Goal: Task Accomplishment & Management: Manage account settings

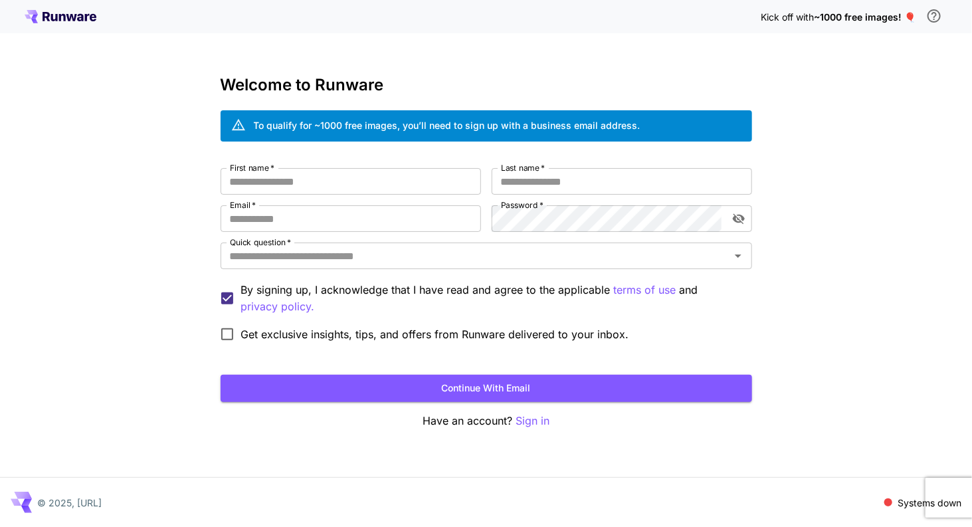
click at [75, 18] on icon at bounding box center [61, 16] width 72 height 13
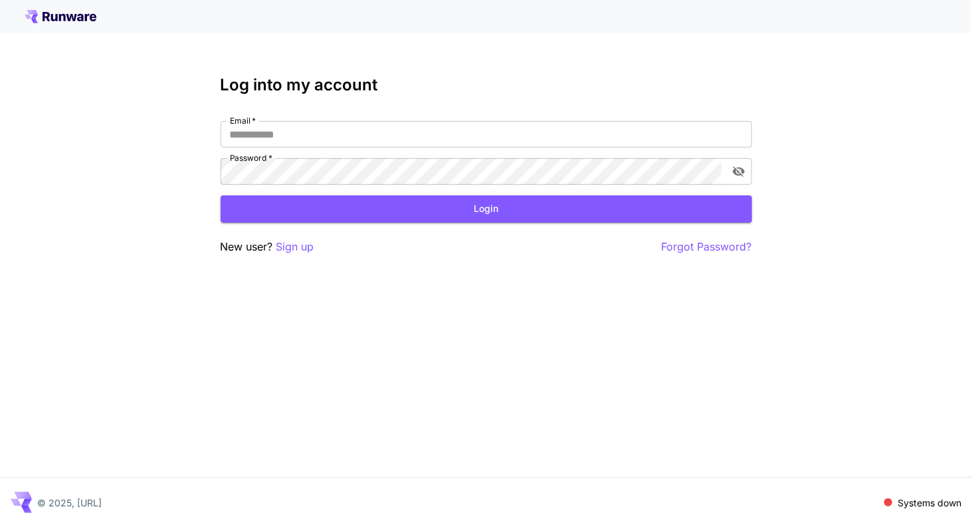
type input "**********"
click at [422, 216] on button "Login" at bounding box center [485, 208] width 531 height 27
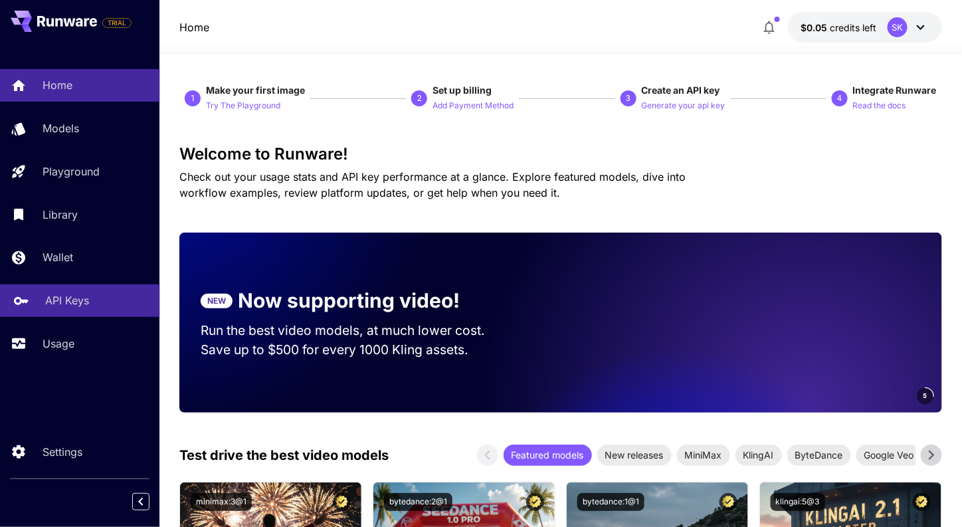
click at [87, 307] on p "API Keys" at bounding box center [67, 300] width 44 height 16
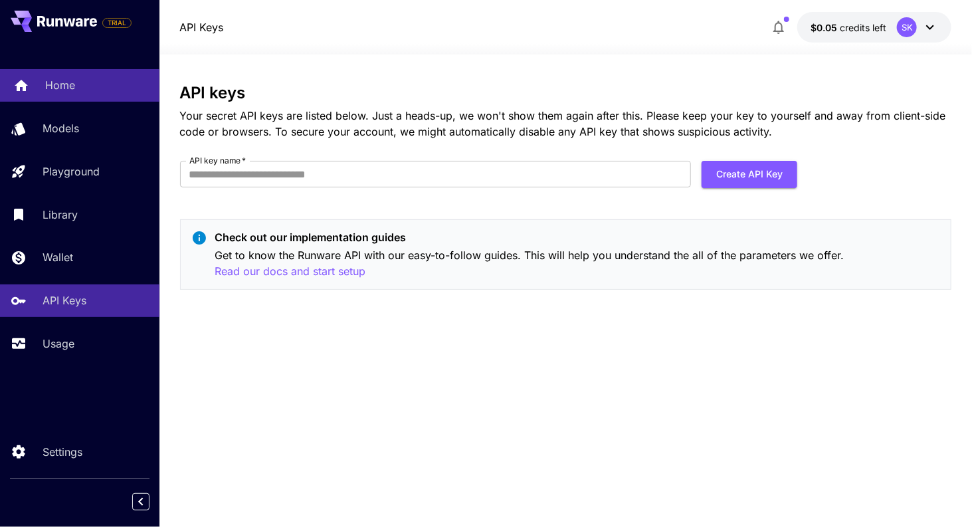
click at [82, 90] on div "Home" at bounding box center [97, 85] width 104 height 16
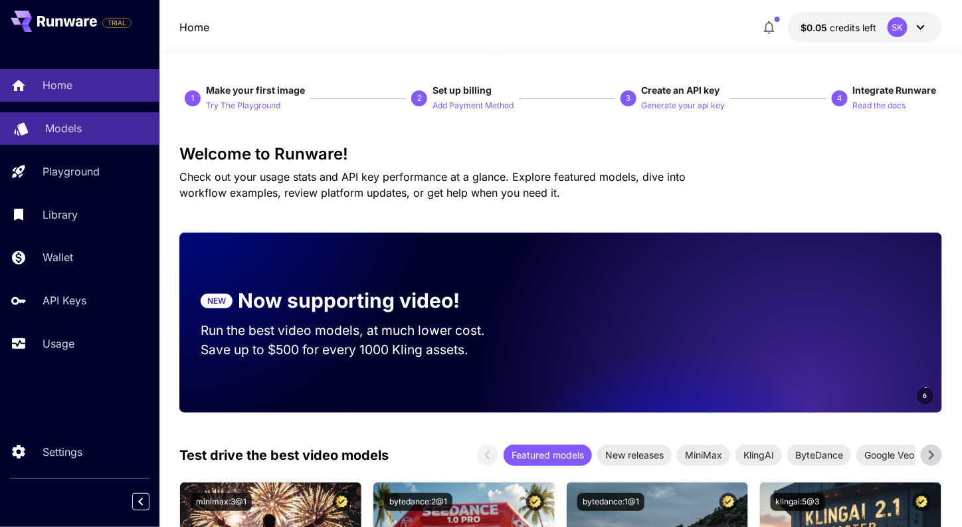
click at [76, 123] on p "Models" at bounding box center [63, 128] width 37 height 16
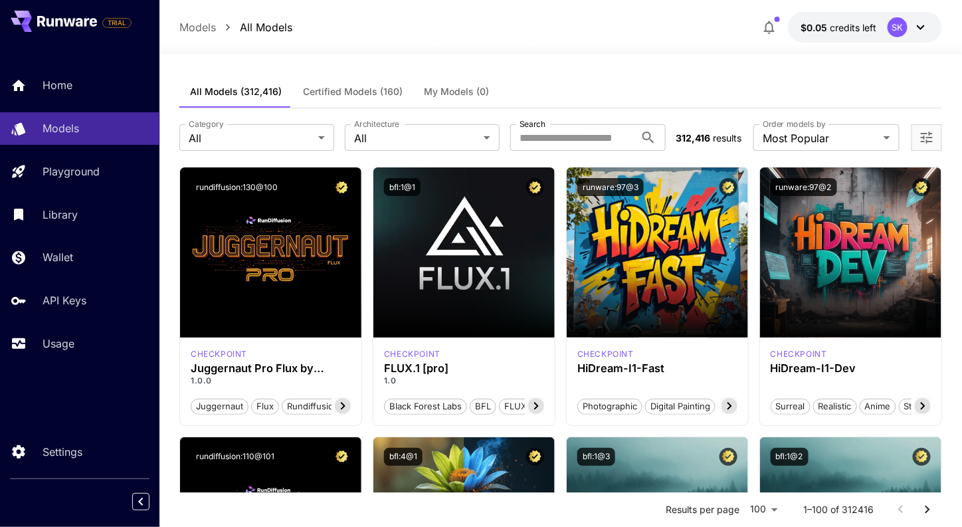
click at [923, 24] on icon at bounding box center [920, 27] width 16 height 16
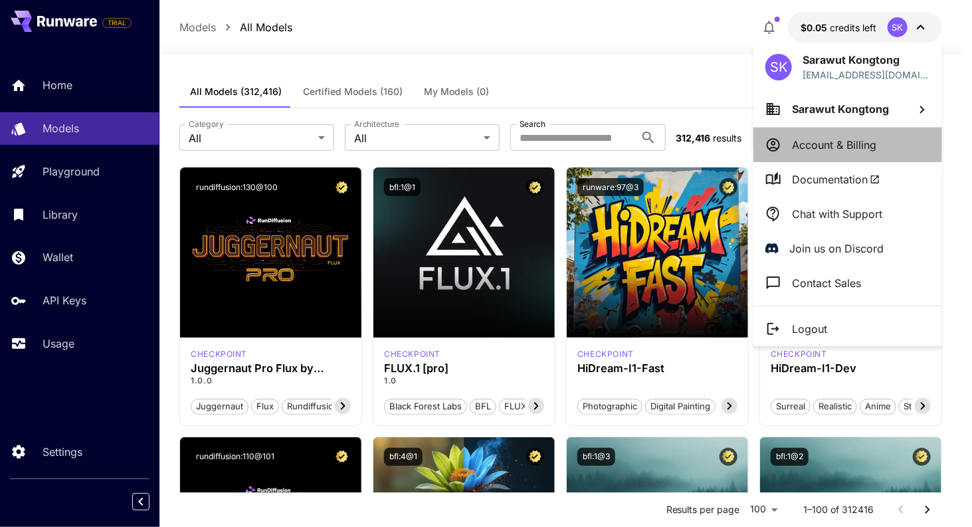
click at [863, 139] on p "Account & Billing" at bounding box center [834, 145] width 84 height 16
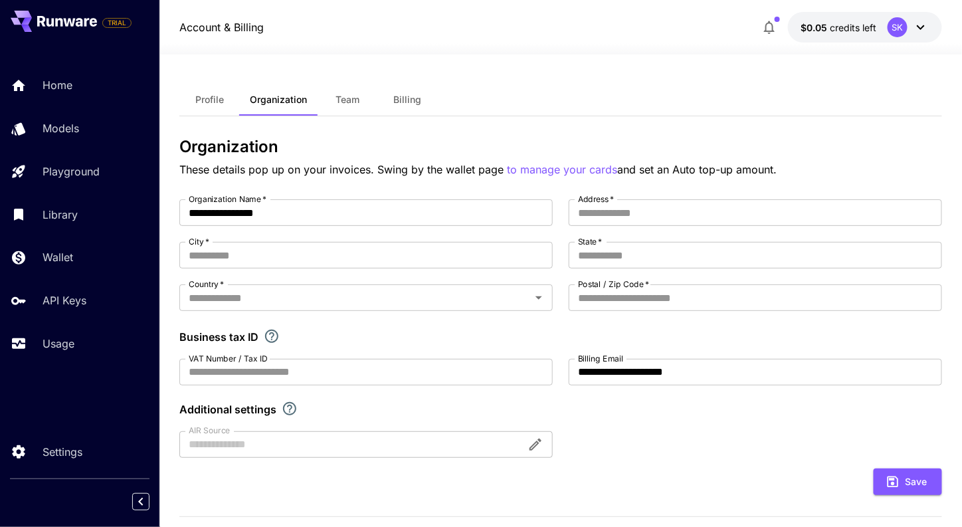
click at [402, 102] on span "Billing" at bounding box center [407, 100] width 28 height 12
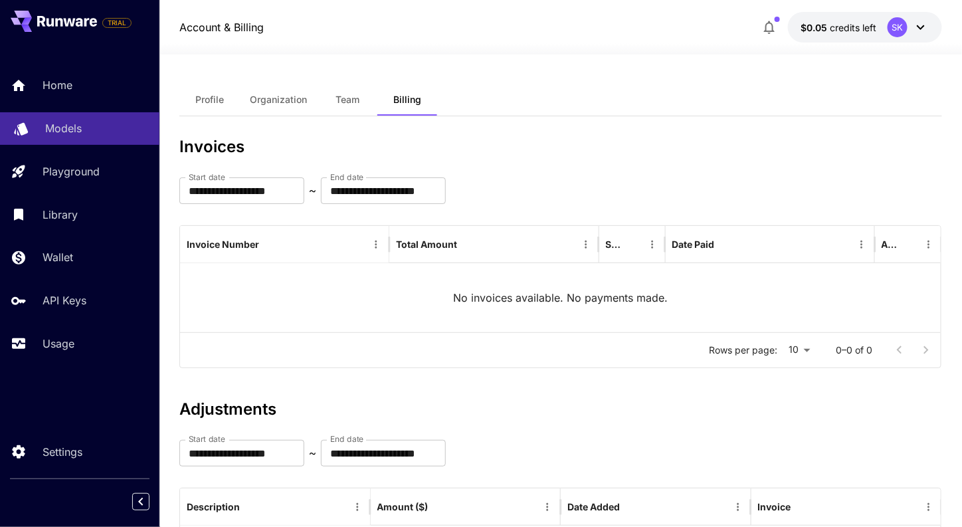
click at [74, 136] on p "Models" at bounding box center [63, 128] width 37 height 16
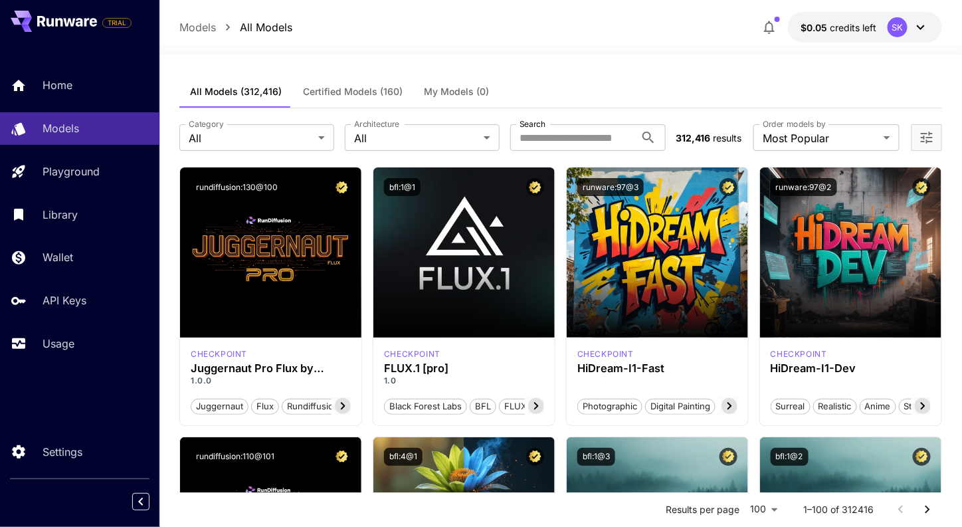
click at [923, 29] on icon at bounding box center [920, 27] width 16 height 16
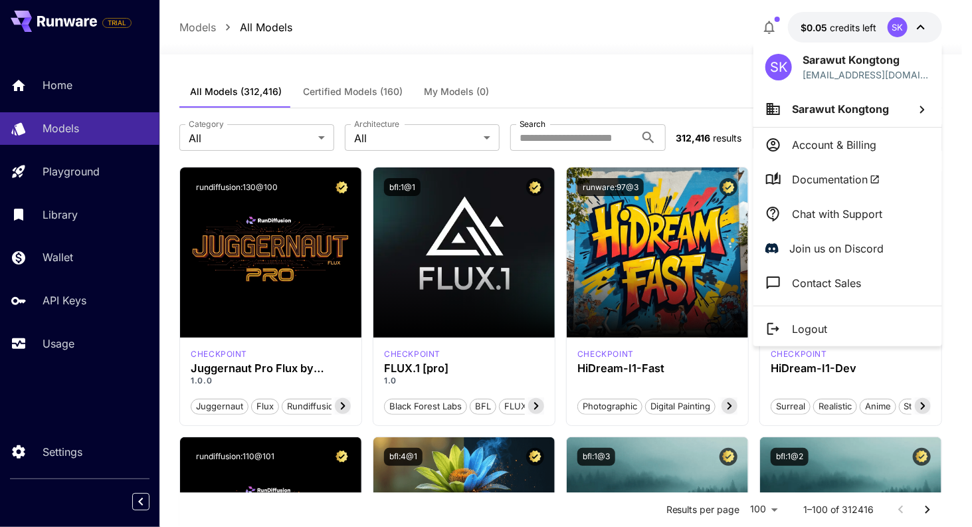
click at [51, 258] on div at bounding box center [486, 263] width 972 height 527
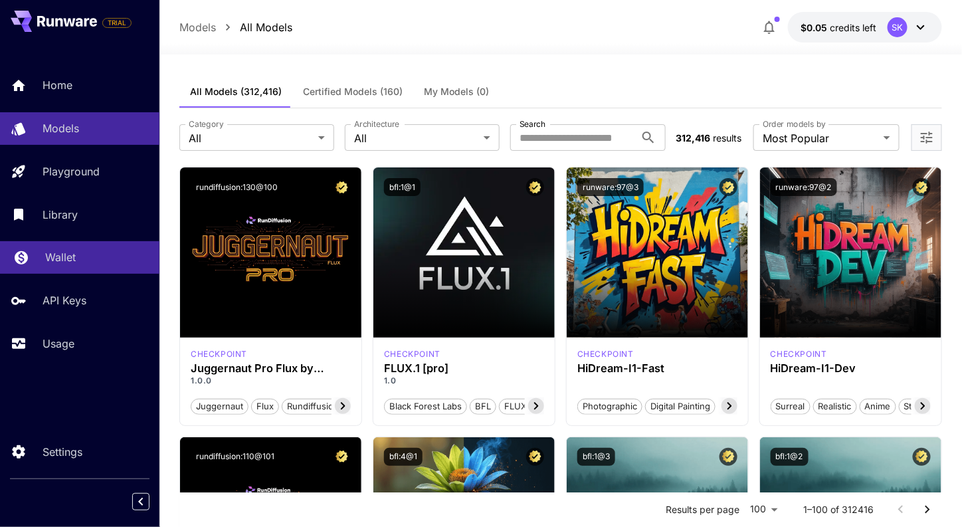
click at [61, 260] on p "Wallet" at bounding box center [60, 257] width 31 height 16
